Goal: Information Seeking & Learning: Learn about a topic

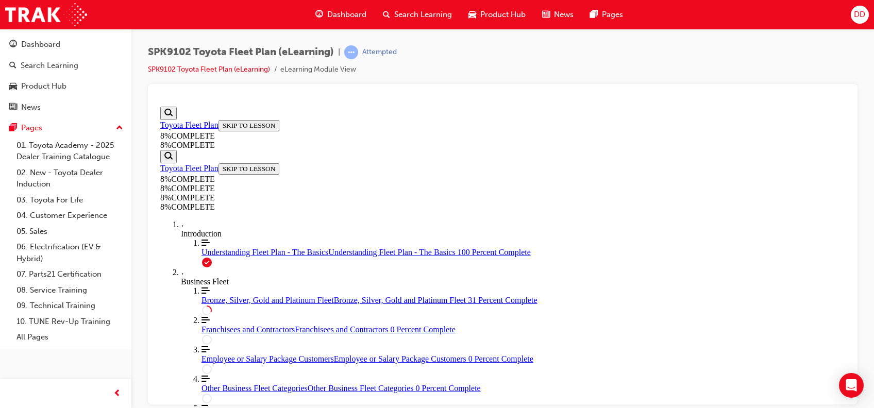
scroll to position [448, 0]
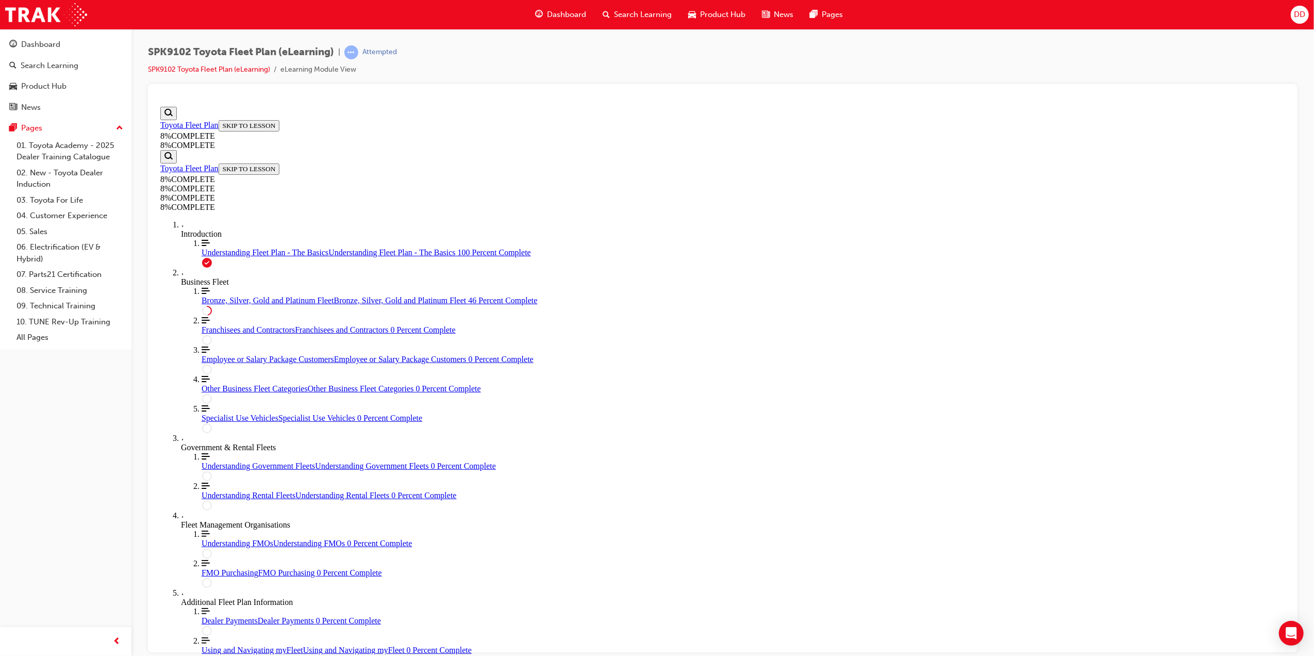
scroll to position [289, 0]
drag, startPoint x: 684, startPoint y: 438, endPoint x: 782, endPoint y: 351, distance: 130.7
drag, startPoint x: 735, startPoint y: 404, endPoint x: 719, endPoint y: 442, distance: 40.9
drag, startPoint x: 707, startPoint y: 356, endPoint x: 796, endPoint y: 287, distance: 112.7
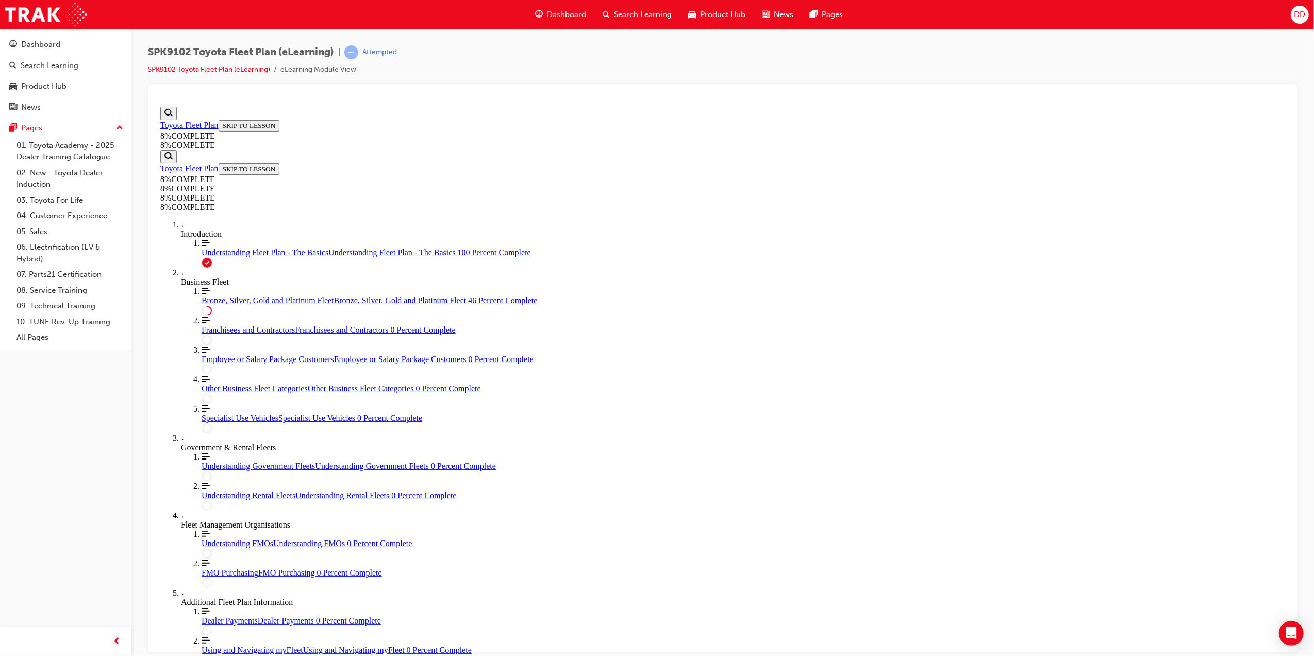
drag, startPoint x: 719, startPoint y: 499, endPoint x: 829, endPoint y: 489, distance: 110.3
drag, startPoint x: 711, startPoint y: 357, endPoint x: 851, endPoint y: 345, distance: 140.2
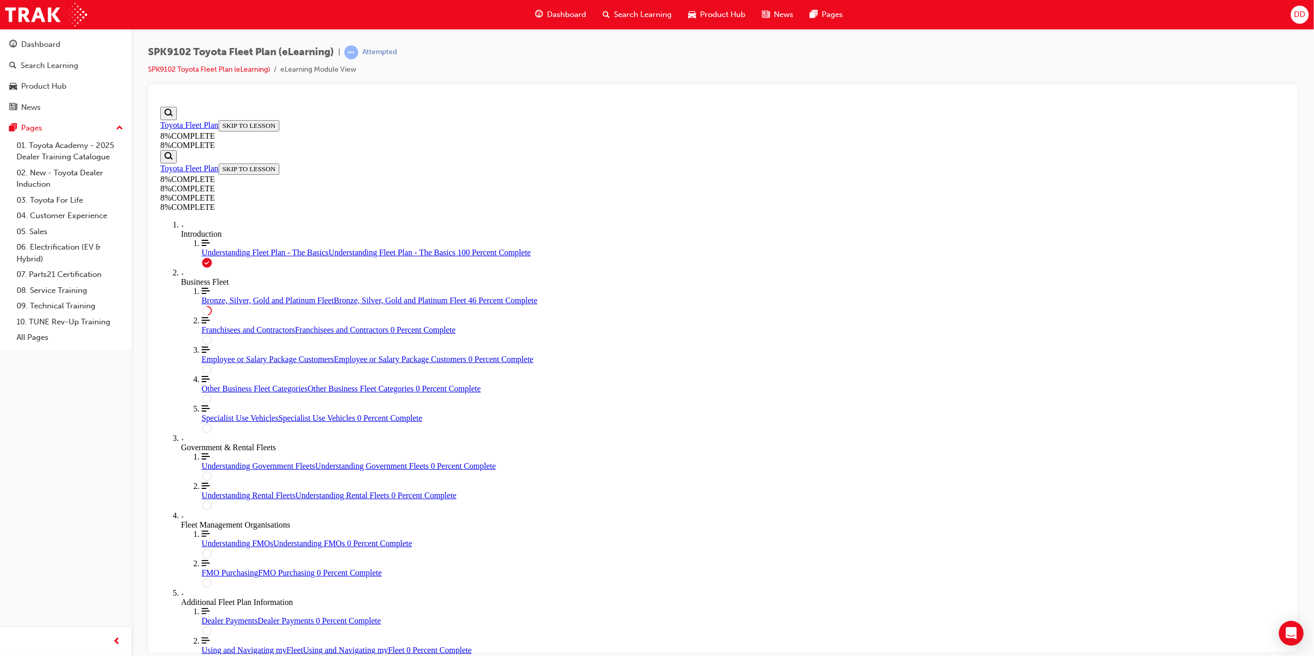
drag, startPoint x: 772, startPoint y: 297, endPoint x: 887, endPoint y: 299, distance: 115.5
drag, startPoint x: 791, startPoint y: 343, endPoint x: 775, endPoint y: 344, distance: 16.6
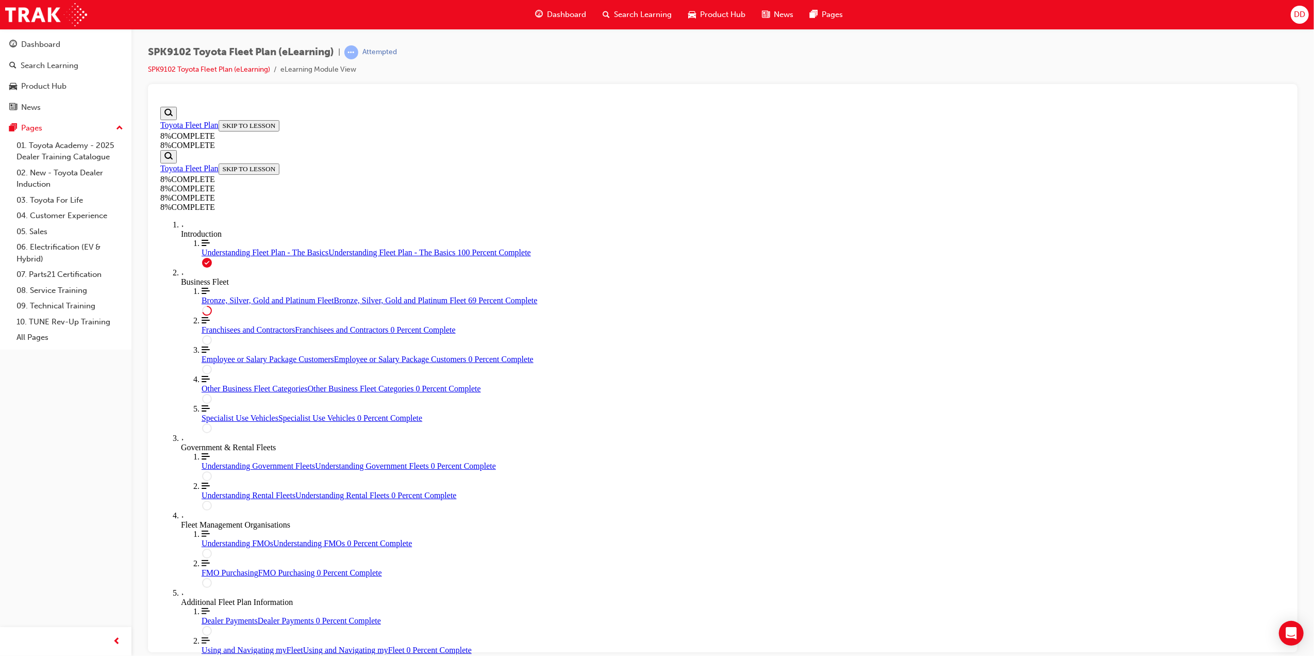
scroll to position [3223, 0]
drag, startPoint x: 721, startPoint y: 388, endPoint x: 897, endPoint y: 443, distance: 184.2
drag, startPoint x: 701, startPoint y: 491, endPoint x: 818, endPoint y: 392, distance: 153.2
drag, startPoint x: 724, startPoint y: 539, endPoint x: 846, endPoint y: 489, distance: 131.3
drag, startPoint x: 679, startPoint y: 540, endPoint x: 810, endPoint y: 538, distance: 131.4
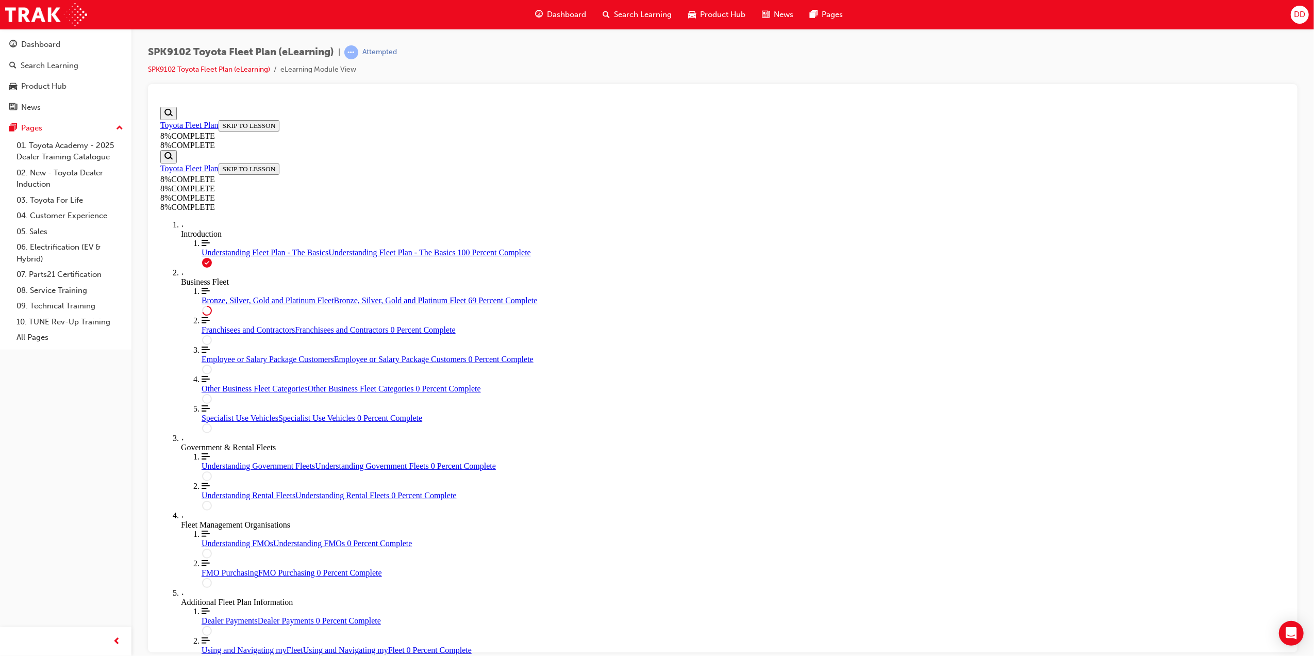
scroll to position [3291, 0]
drag, startPoint x: 717, startPoint y: 318, endPoint x: 882, endPoint y: 412, distance: 190.2
drag, startPoint x: 748, startPoint y: 308, endPoint x: 847, endPoint y: 320, distance: 100.2
drag, startPoint x: 719, startPoint y: 388, endPoint x: 842, endPoint y: 315, distance: 142.1
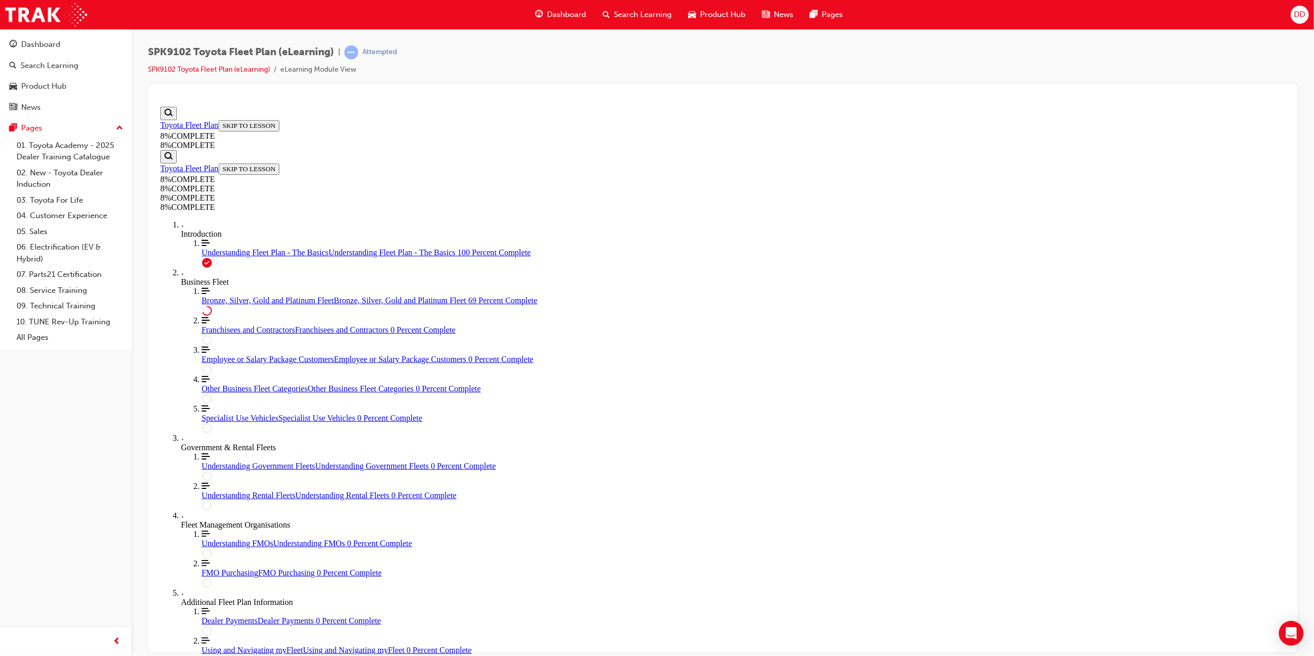
drag, startPoint x: 723, startPoint y: 378, endPoint x: 853, endPoint y: 385, distance: 130.6
drag, startPoint x: 698, startPoint y: 472, endPoint x: 856, endPoint y: 369, distance: 188.0
drag, startPoint x: 727, startPoint y: 464, endPoint x: 863, endPoint y: 472, distance: 136.3
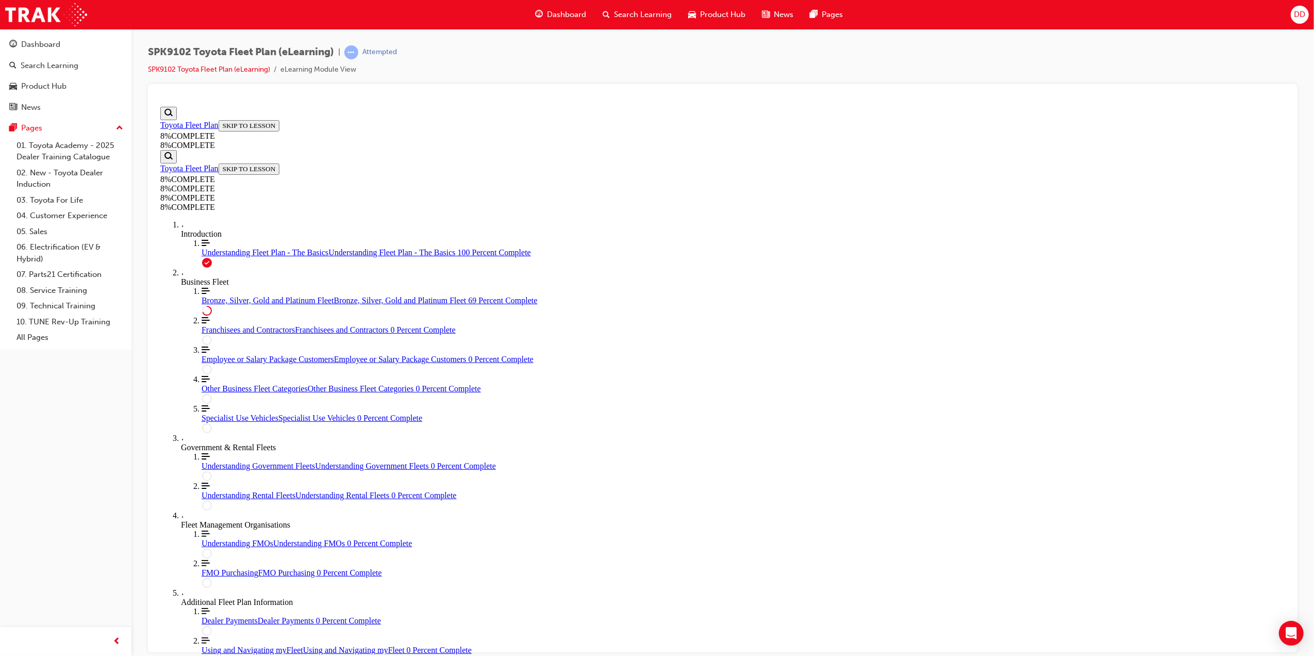
drag, startPoint x: 727, startPoint y: 387, endPoint x: 886, endPoint y: 330, distance: 168.7
drag, startPoint x: 765, startPoint y: 516, endPoint x: 869, endPoint y: 464, distance: 116.9
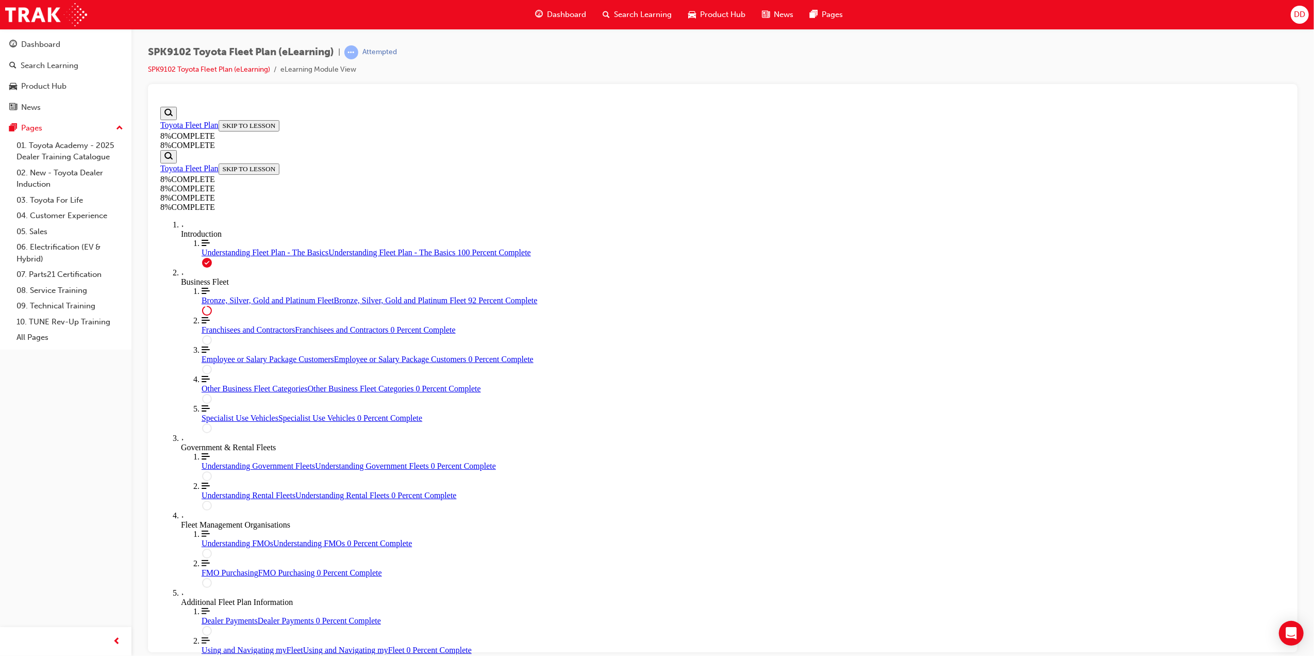
drag, startPoint x: 778, startPoint y: 499, endPoint x: 843, endPoint y: 516, distance: 67.5
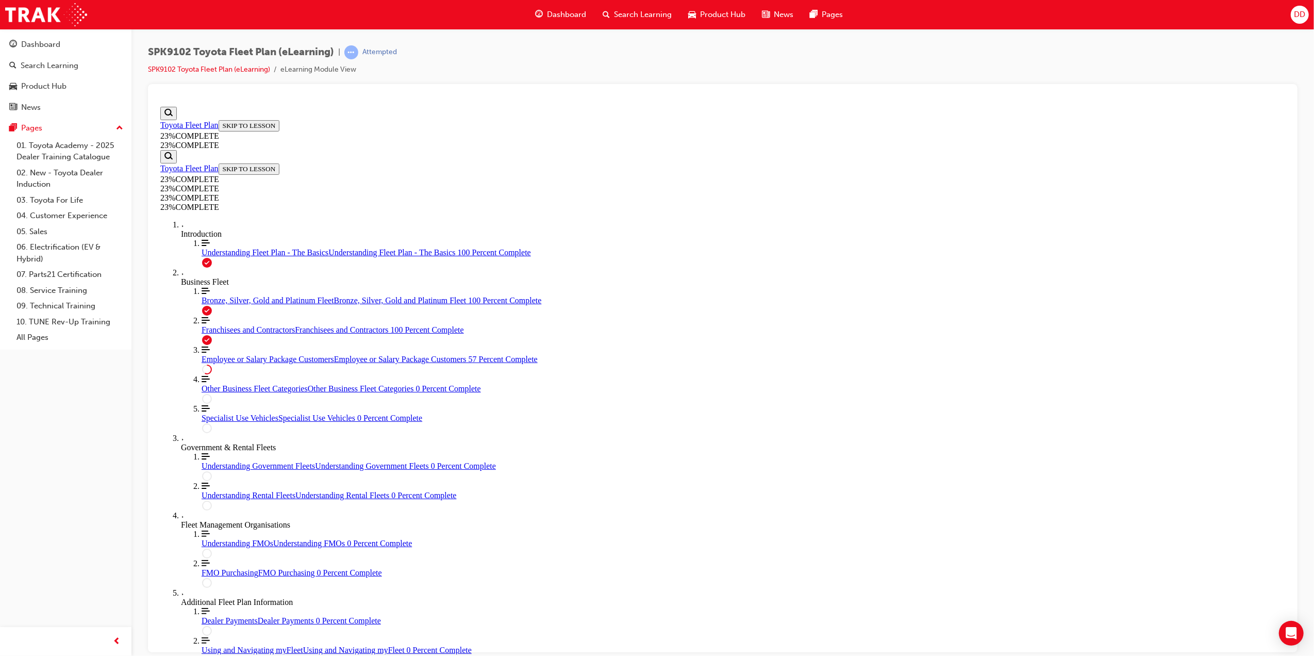
drag, startPoint x: 592, startPoint y: 303, endPoint x: 645, endPoint y: 298, distance: 53.2
drag, startPoint x: 645, startPoint y: 298, endPoint x: 657, endPoint y: 298, distance: 12.4
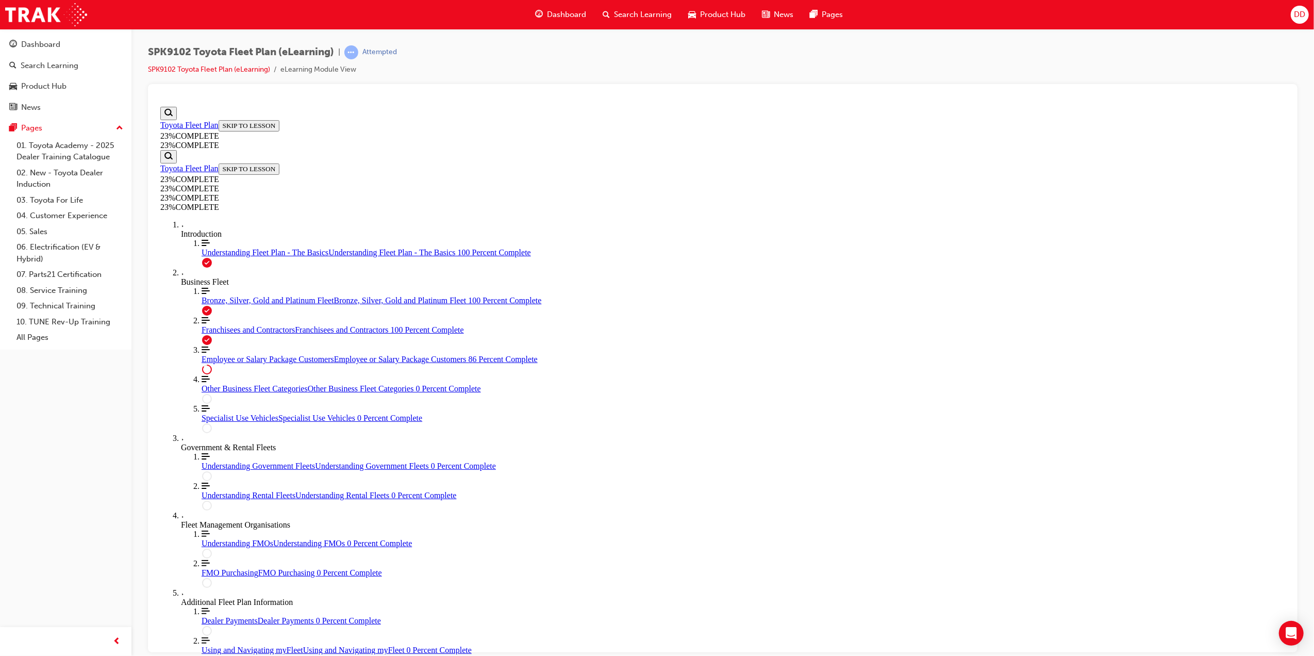
drag, startPoint x: 925, startPoint y: 337, endPoint x: 917, endPoint y: 332, distance: 9.2
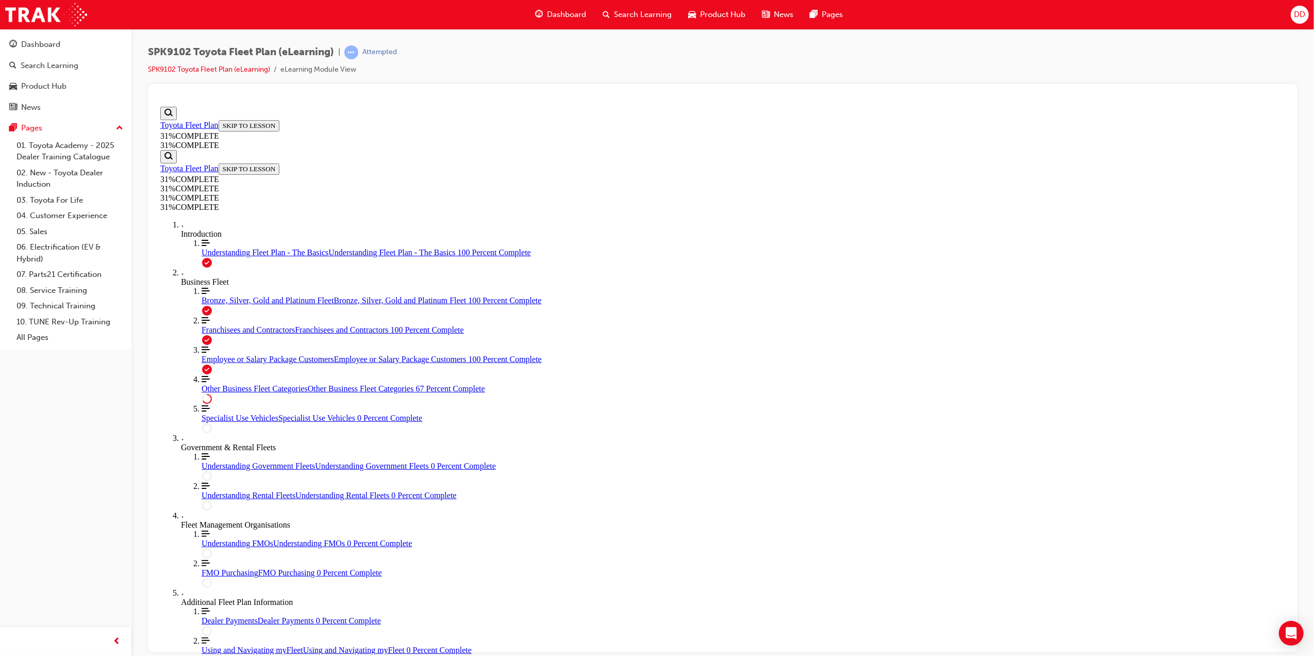
scroll to position [301, 0]
